Goal: Participate in discussion: Engage in conversation with other users on a specific topic

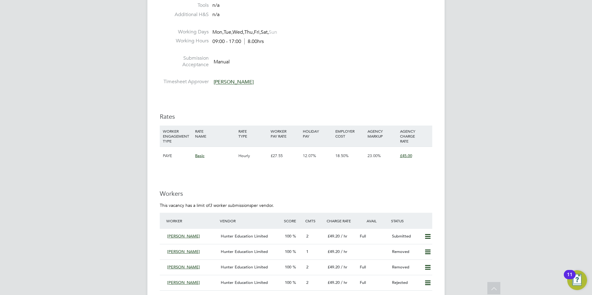
scroll to position [805, 0]
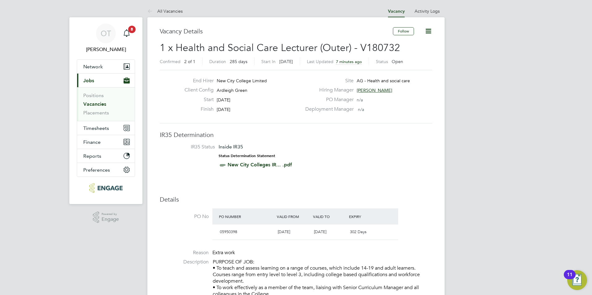
click at [430, 32] on icon at bounding box center [428, 31] width 8 height 8
click at [177, 11] on link "All Vacancies" at bounding box center [164, 11] width 35 height 6
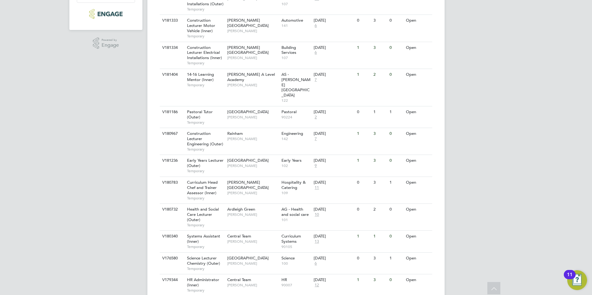
scroll to position [186, 0]
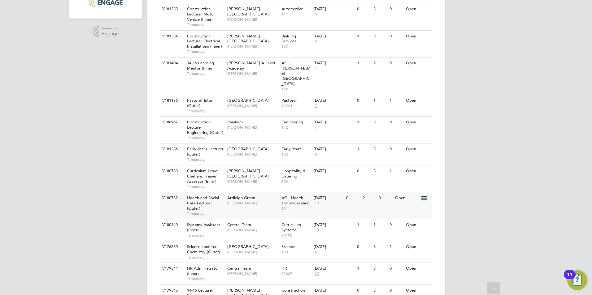
click at [318, 201] on span "10" at bounding box center [317, 203] width 6 height 5
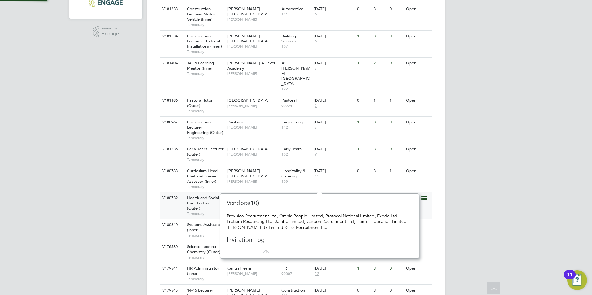
scroll to position [6, 7]
click at [252, 201] on span "[PERSON_NAME]" at bounding box center [252, 203] width 51 height 5
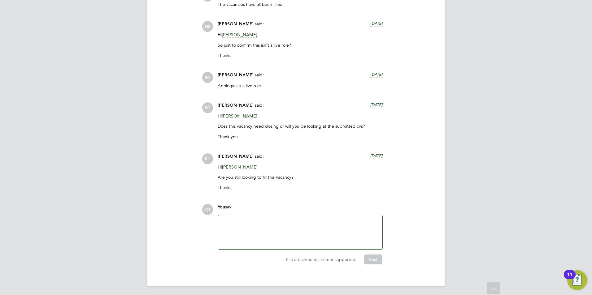
click at [275, 227] on div at bounding box center [300, 232] width 157 height 27
click at [369, 257] on button "Post" at bounding box center [373, 260] width 18 height 10
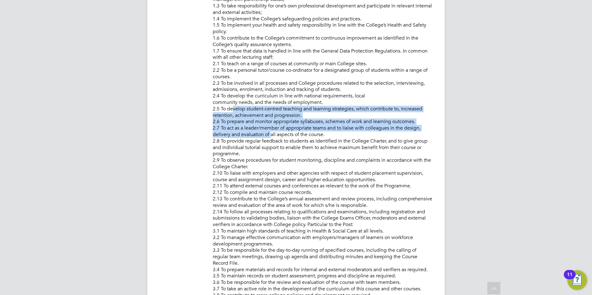
drag, startPoint x: 228, startPoint y: 112, endPoint x: 269, endPoint y: 134, distance: 46.8
click at [269, 134] on p "PURPOSE OF JOB: • To teach and assess learning on a range of courses, which inc…" at bounding box center [322, 189] width 219 height 541
drag, startPoint x: 269, startPoint y: 134, endPoint x: 295, endPoint y: 136, distance: 26.4
click at [294, 136] on p "PURPOSE OF JOB: • To teach and assess learning on a range of courses, which inc…" at bounding box center [322, 189] width 219 height 541
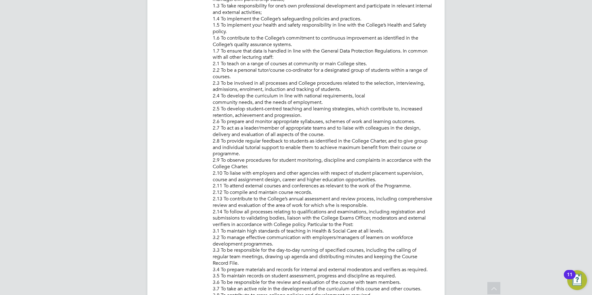
drag, startPoint x: 311, startPoint y: 114, endPoint x: 184, endPoint y: 34, distance: 150.2
click at [184, 34] on li "Description PURPOSE OF JOB: • To teach and assess learning on a range of course…" at bounding box center [296, 192] width 272 height 547
drag, startPoint x: 184, startPoint y: 34, endPoint x: 202, endPoint y: 36, distance: 18.3
click at [202, 36] on li "Description PURPOSE OF JOB: • To teach and assess learning on a range of course…" at bounding box center [296, 192] width 272 height 547
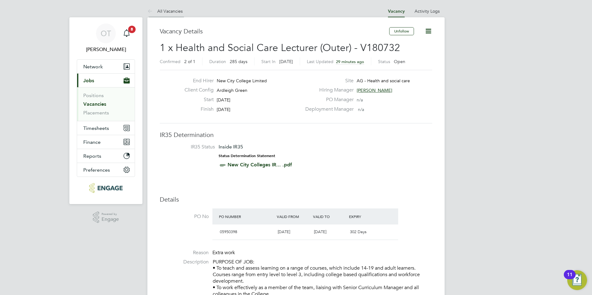
click at [174, 9] on link "All Vacancies" at bounding box center [164, 11] width 35 height 6
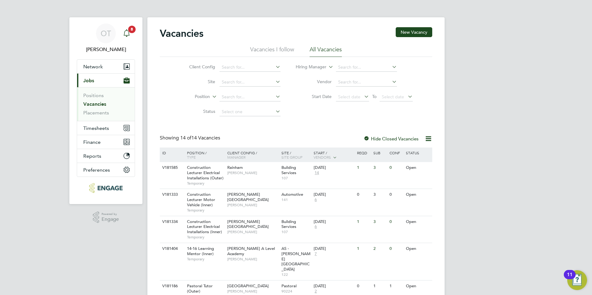
click at [122, 34] on div "Main navigation" at bounding box center [126, 33] width 12 height 12
